Goal: Complete application form

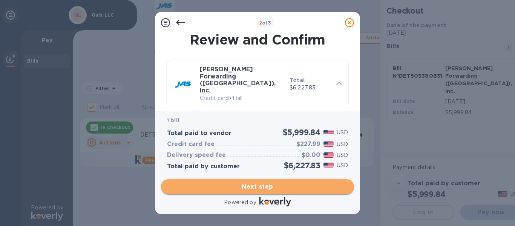
click at [257, 182] on span "Next step" at bounding box center [257, 186] width 181 height 9
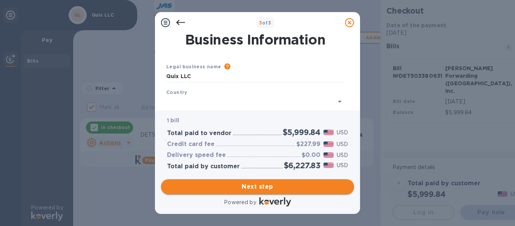
type input "[GEOGRAPHIC_DATA]"
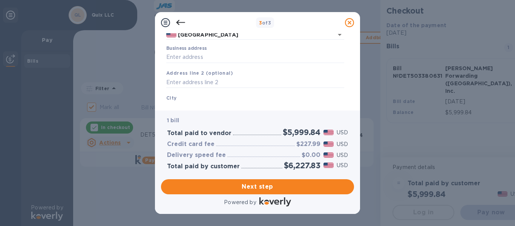
scroll to position [70, 0]
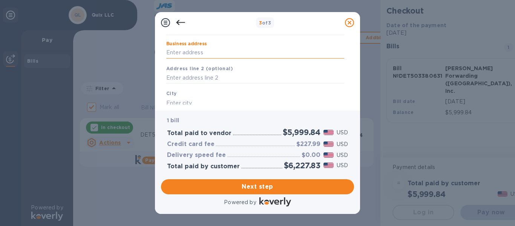
click at [275, 48] on input "Business address" at bounding box center [255, 52] width 178 height 11
type input "[STREET_ADDRESS][PERSON_NAME]"
type input "Ferndale"
type input "MI"
type input "48220"
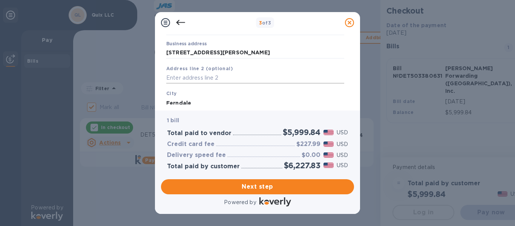
click at [214, 75] on input "text" at bounding box center [255, 77] width 178 height 11
type input "Suite 200"
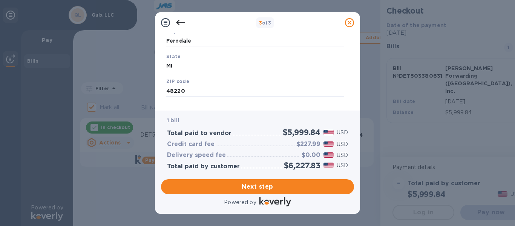
scroll to position [143, 0]
click at [288, 189] on span "Next step" at bounding box center [257, 186] width 181 height 9
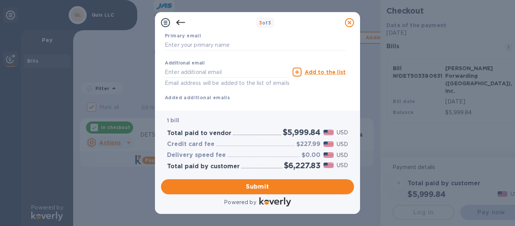
drag, startPoint x: 350, startPoint y: 83, endPoint x: 356, endPoint y: 64, distance: 19.7
click at [356, 64] on div "Payment Contact Information First name Last name Phone number +1 Payment Confir…" at bounding box center [257, 71] width 205 height 77
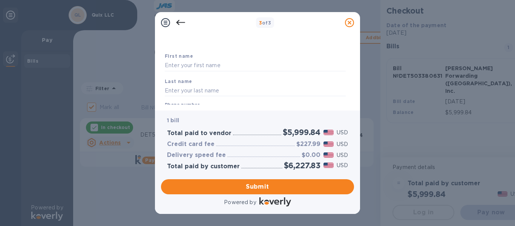
scroll to position [32, 0]
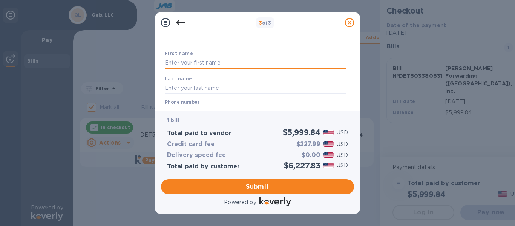
click at [243, 62] on input "text" at bounding box center [255, 62] width 181 height 11
type input "[PERSON_NAME]"
type input "Ogloza"
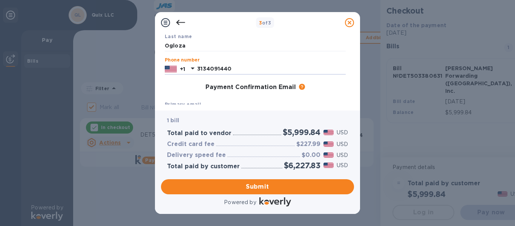
type input "3134091440"
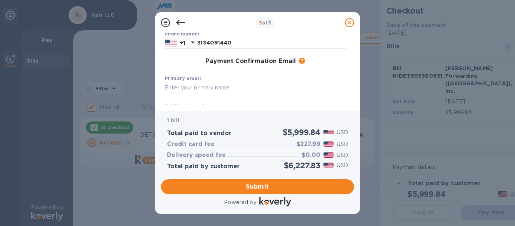
scroll to position [111, 0]
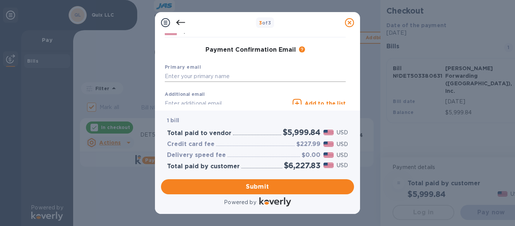
click at [279, 76] on input "text" at bounding box center [255, 76] width 181 height 11
type input "[EMAIL_ADDRESS][DOMAIN_NAME]"
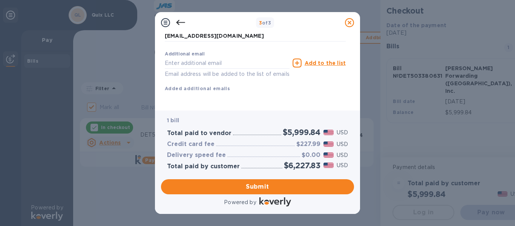
scroll to position [160, 0]
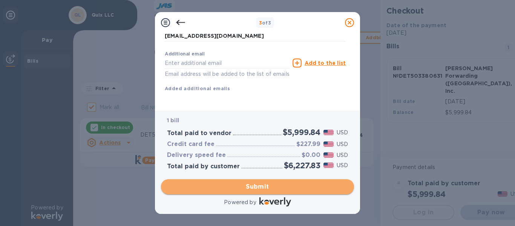
click at [270, 185] on span "Submit" at bounding box center [257, 186] width 181 height 9
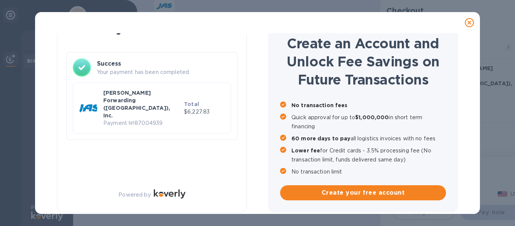
checkbox input "false"
